Goal: Task Accomplishment & Management: Manage account settings

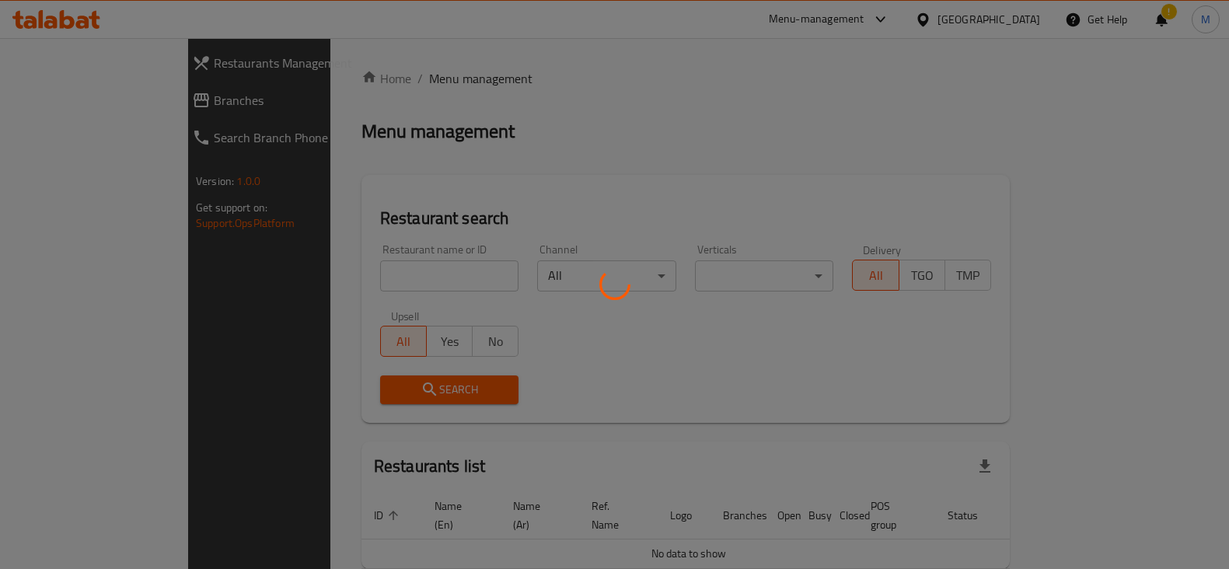
scroll to position [24, 0]
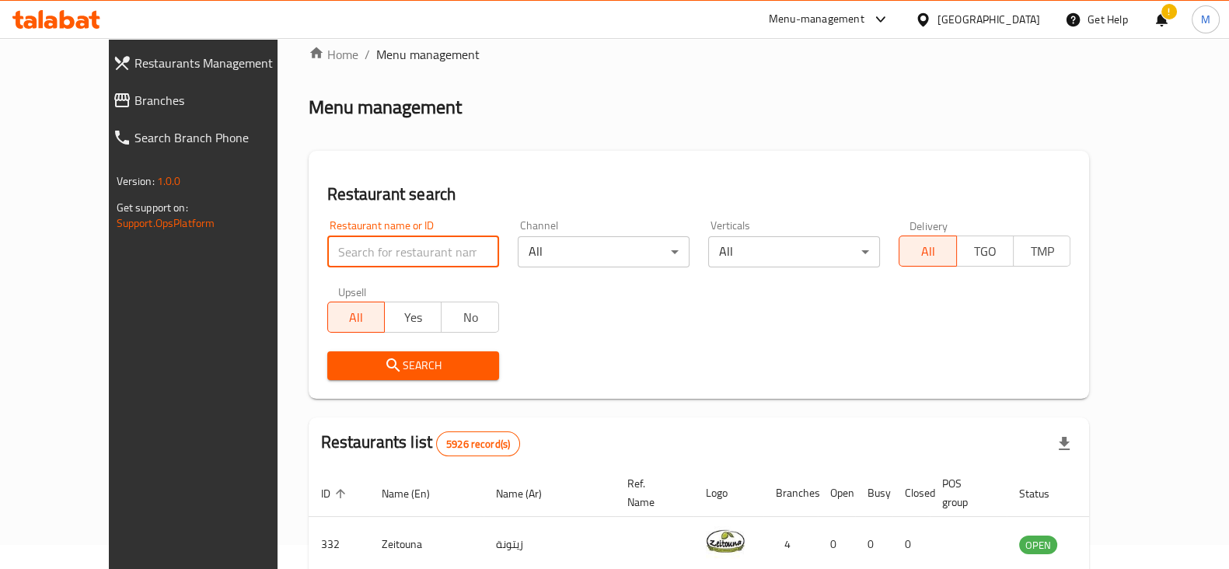
click at [341, 253] on input "search" at bounding box center [413, 251] width 172 height 31
type input "don rito"
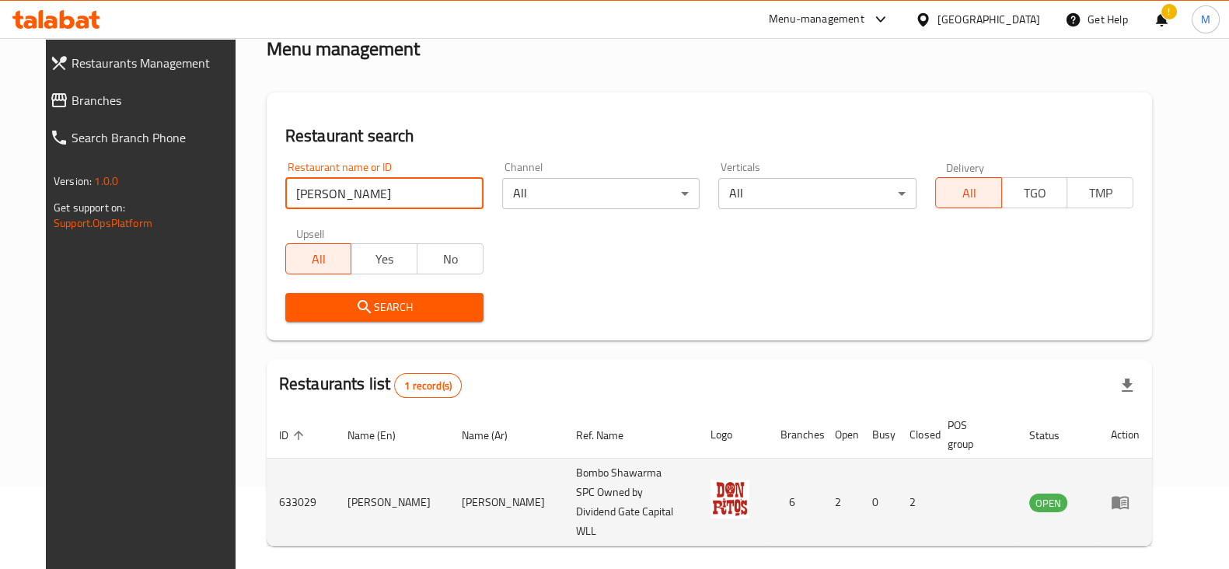
scroll to position [112, 0]
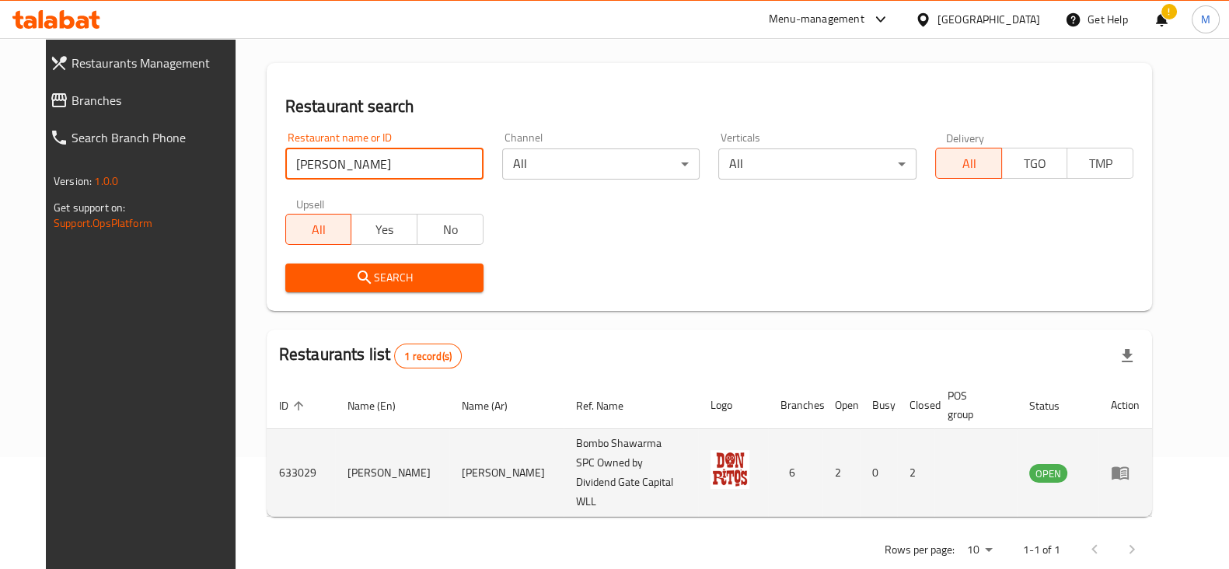
click at [1130, 463] on icon "enhanced table" at bounding box center [1120, 472] width 19 height 19
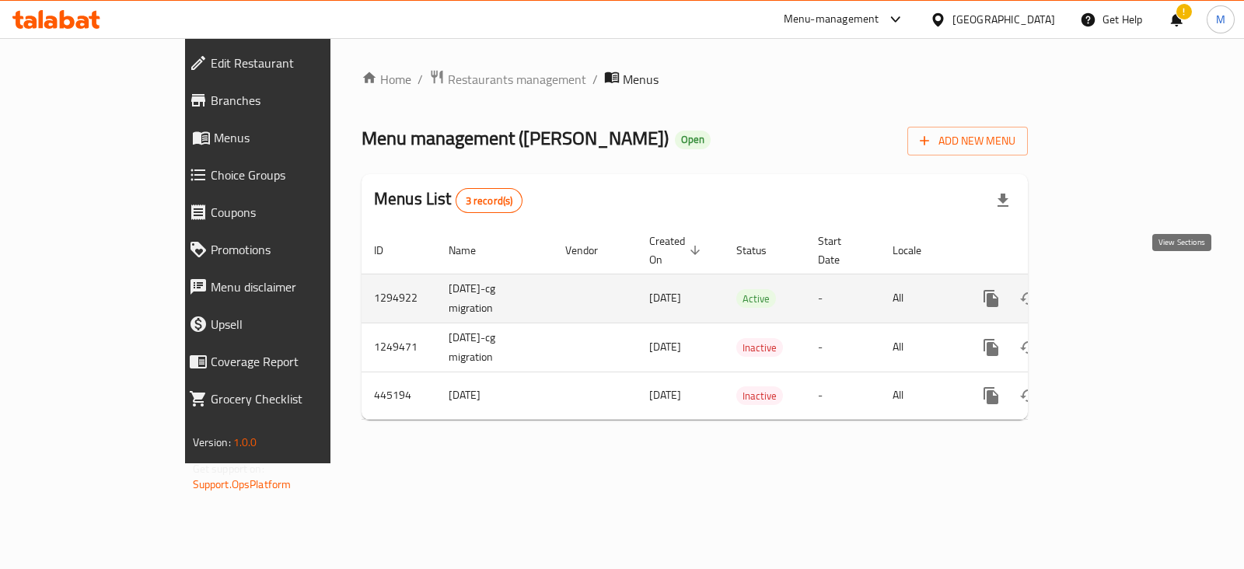
click at [1110, 292] on icon "enhanced table" at bounding box center [1103, 299] width 14 height 14
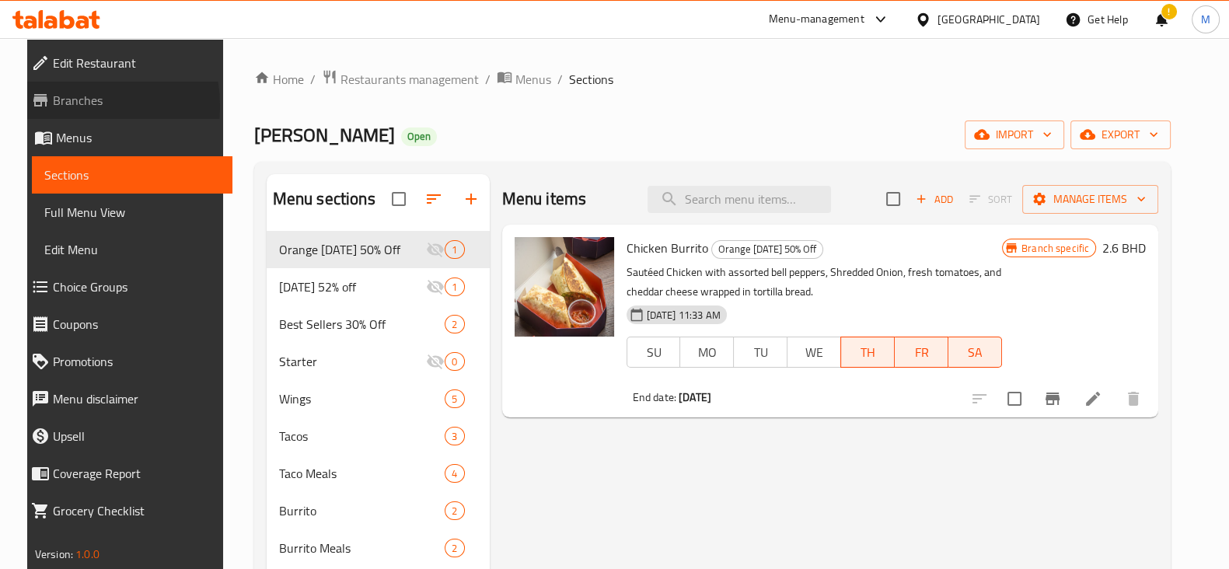
click at [53, 106] on span "Branches" at bounding box center [136, 100] width 167 height 19
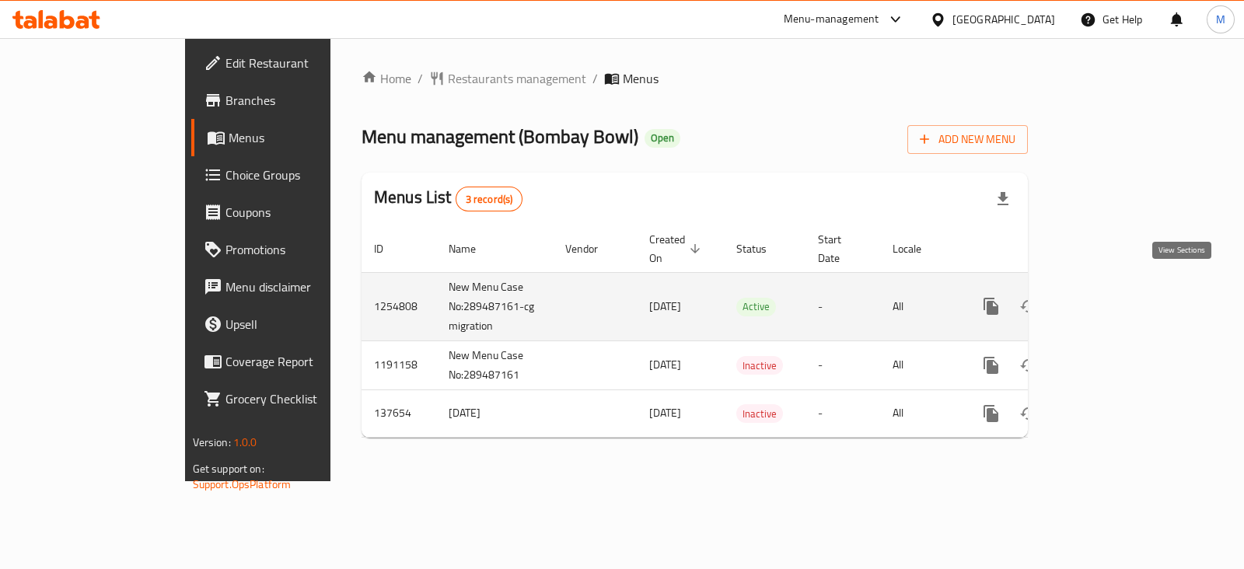
click at [1113, 297] on icon "enhanced table" at bounding box center [1103, 306] width 19 height 19
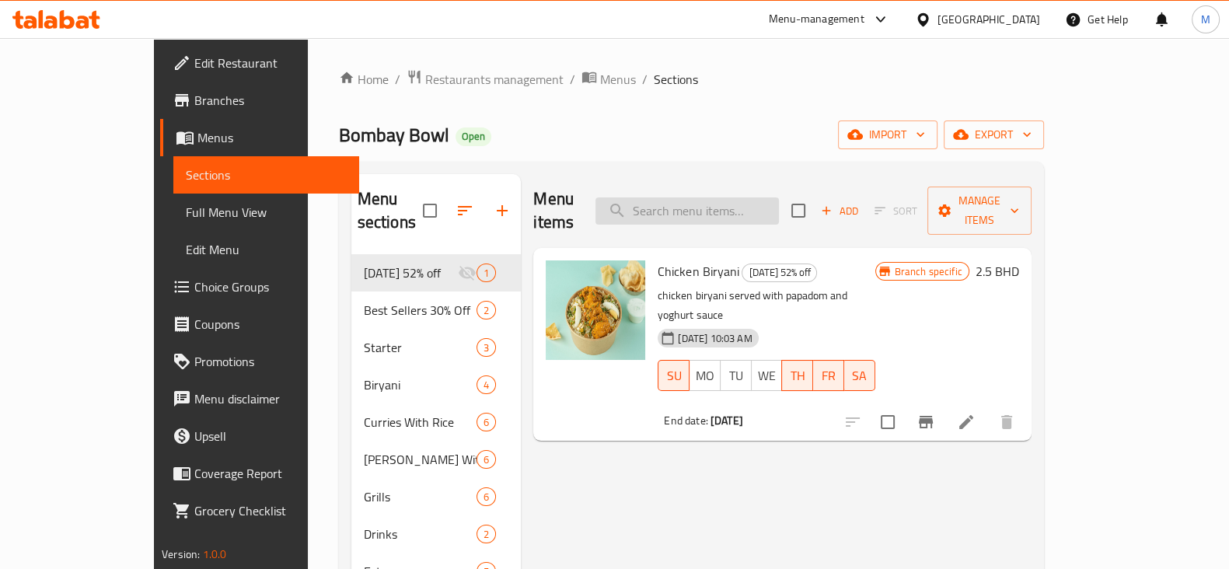
click at [779, 197] on input "search" at bounding box center [688, 210] width 184 height 27
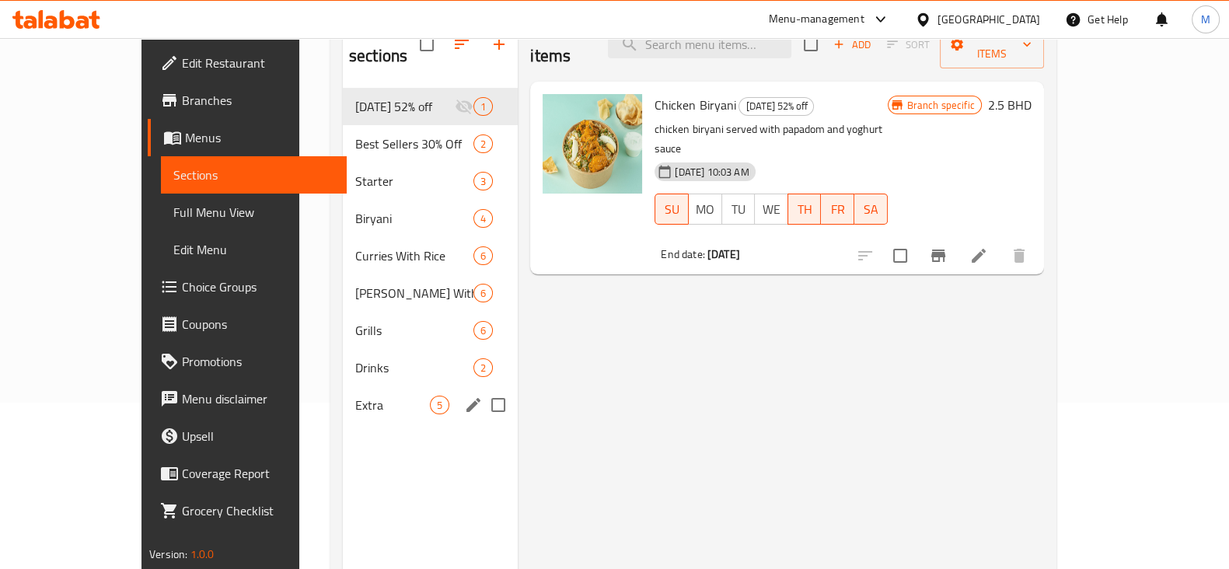
scroll to position [218, 0]
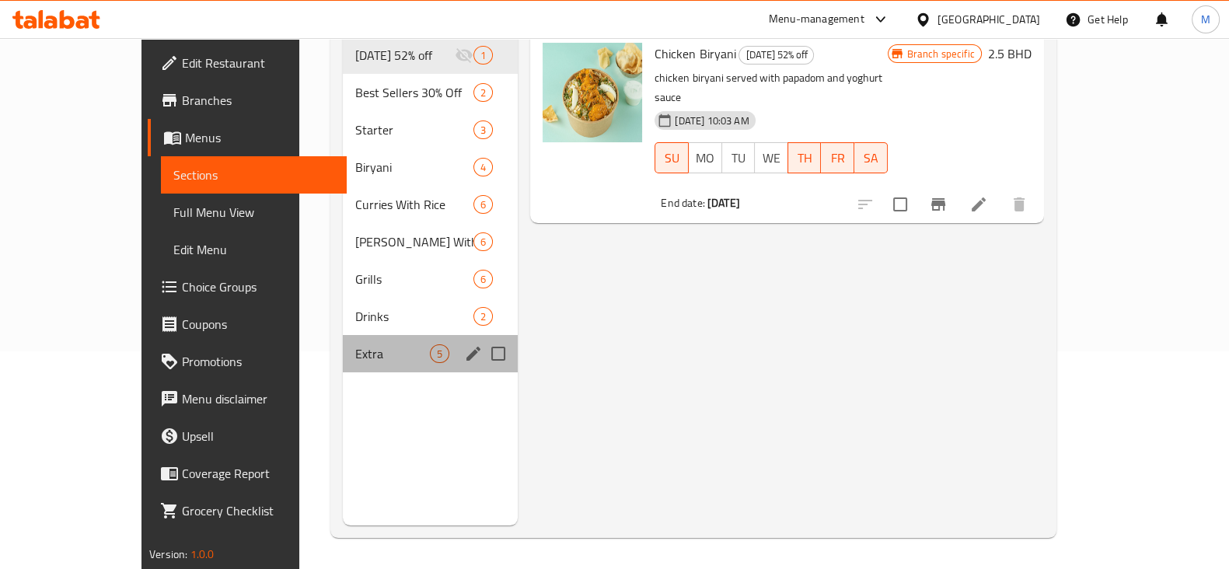
click at [343, 335] on div "Extra 5" at bounding box center [430, 353] width 175 height 37
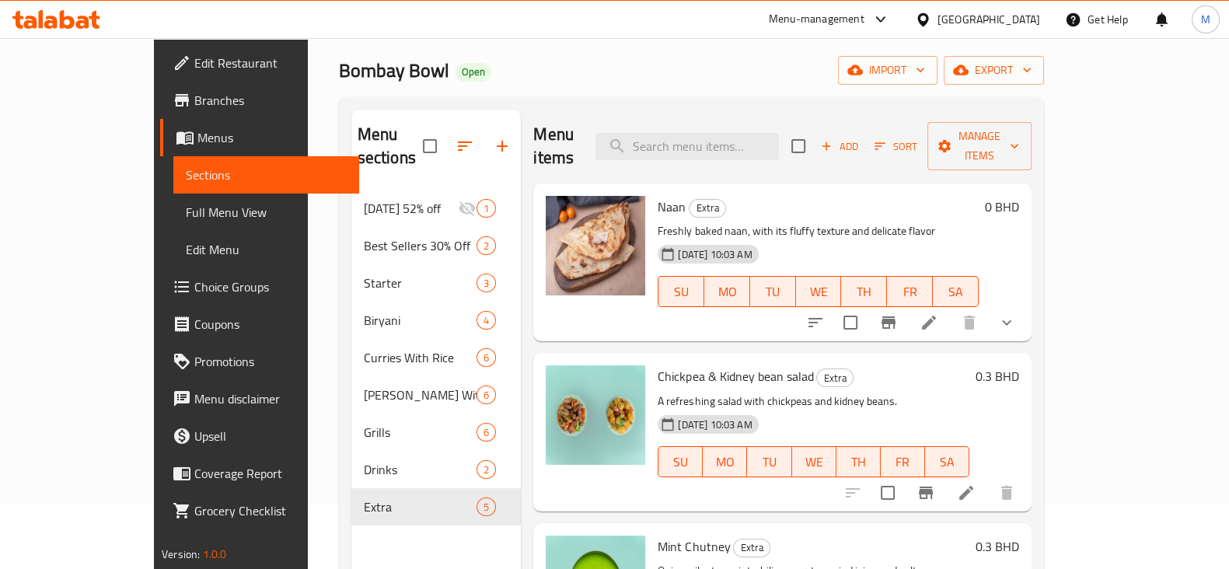
scroll to position [23, 0]
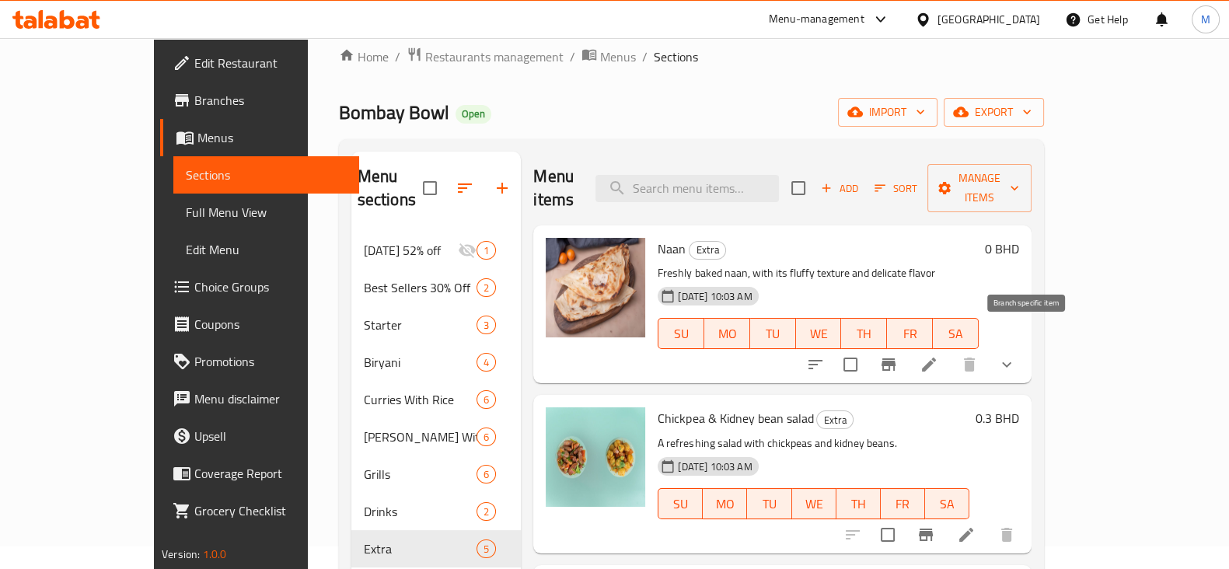
click at [896, 358] on icon "Branch-specific-item" at bounding box center [889, 364] width 14 height 12
click at [1026, 346] on button "show more" at bounding box center [1006, 364] width 37 height 37
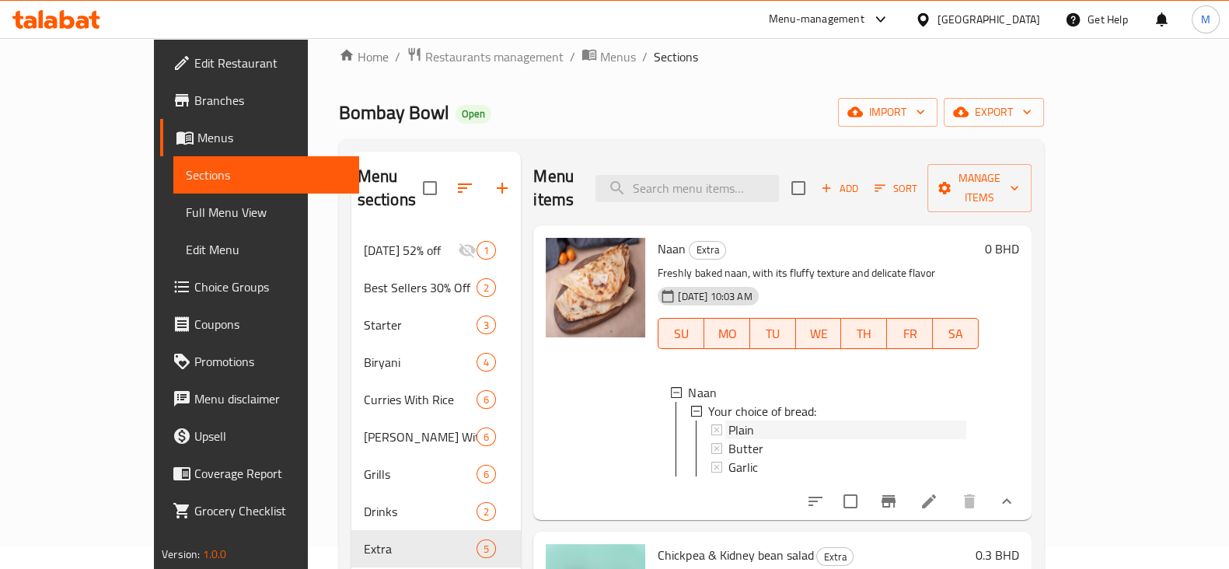
click at [768, 421] on div "Plain" at bounding box center [847, 430] width 237 height 19
click at [750, 439] on div "Butter" at bounding box center [847, 448] width 237 height 19
click at [746, 458] on div "Garlic" at bounding box center [847, 467] width 237 height 19
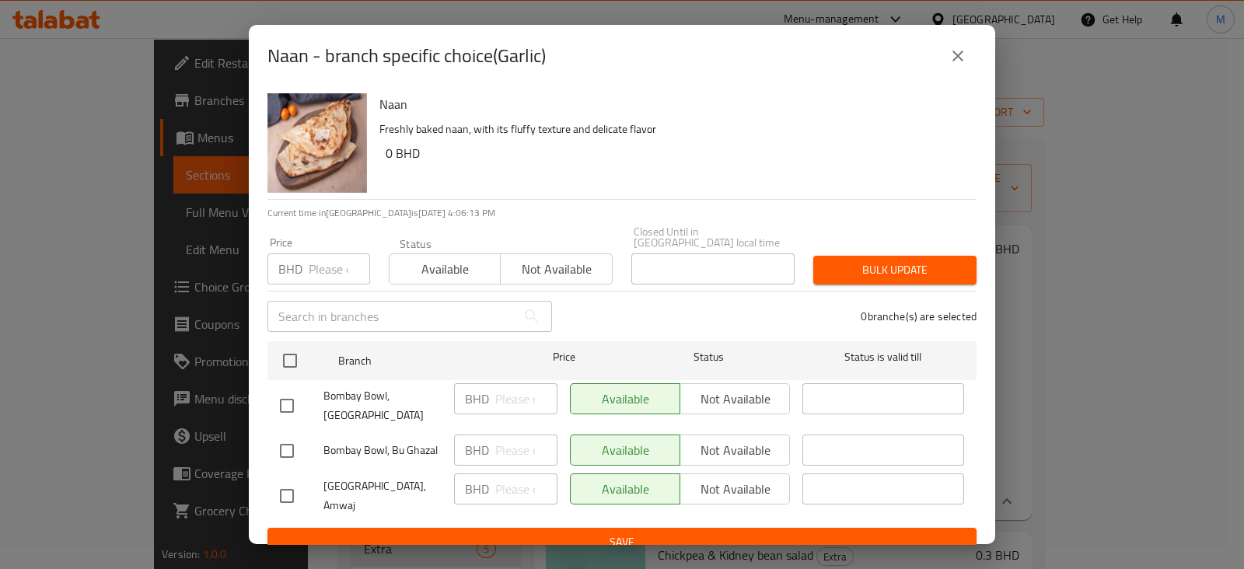
click at [969, 54] on button "close" at bounding box center [957, 55] width 37 height 37
